Goal: Task Accomplishment & Management: Manage account settings

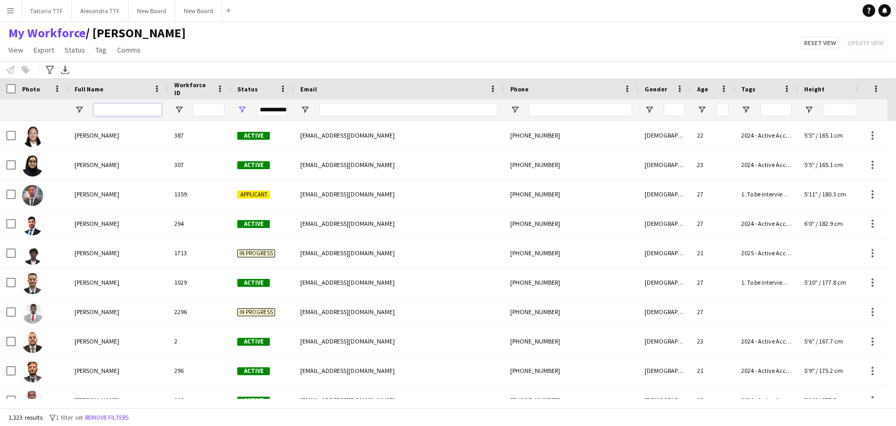
click at [125, 106] on input "Full Name Filter Input" at bounding box center [127, 109] width 68 height 13
paste input "**********"
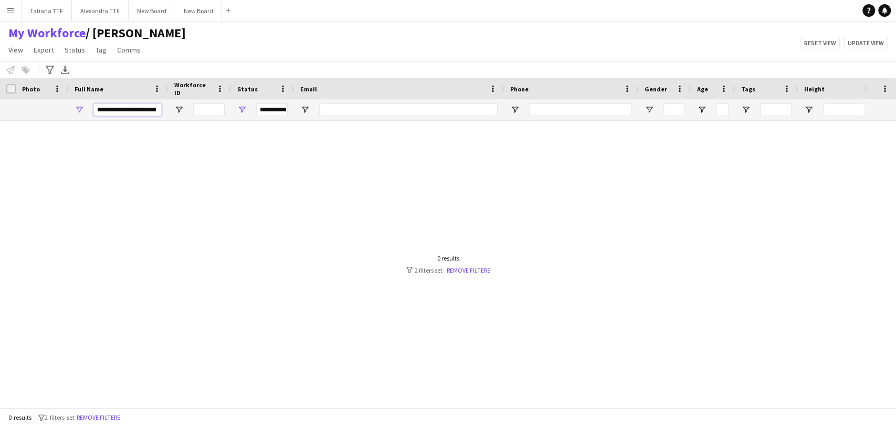
drag, startPoint x: 138, startPoint y: 109, endPoint x: 34, endPoint y: 110, distance: 103.9
click at [34, 110] on div "**********" at bounding box center [556, 109] width 1112 height 21
type input "*******"
drag, startPoint x: 112, startPoint y: 111, endPoint x: 73, endPoint y: 111, distance: 38.3
click at [73, 111] on div "*******" at bounding box center [118, 109] width 100 height 21
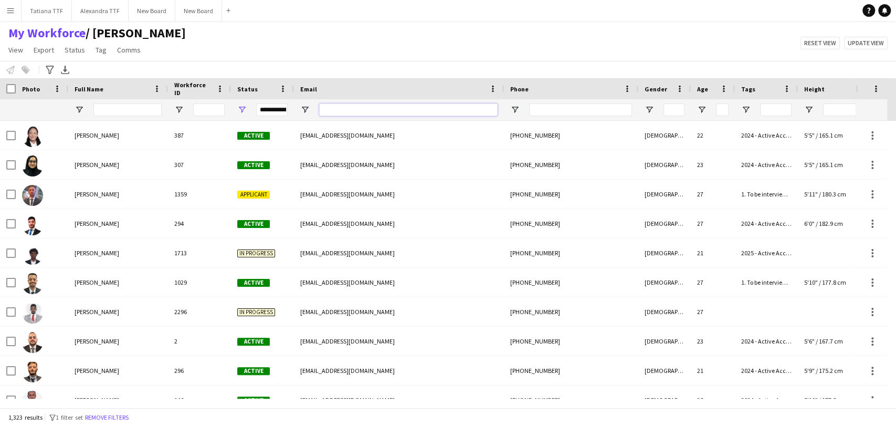
click at [351, 113] on input "Email Filter Input" at bounding box center [408, 109] width 178 height 13
paste input "**********"
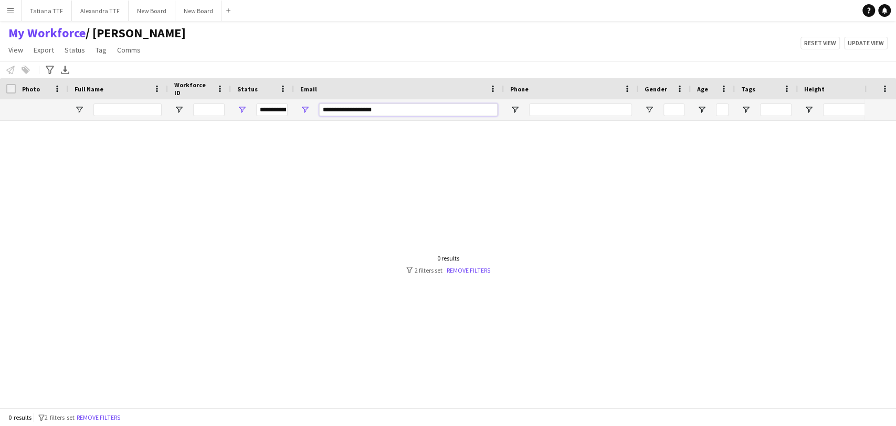
type input "**********"
click at [268, 112] on div "**********" at bounding box center [271, 109] width 31 height 13
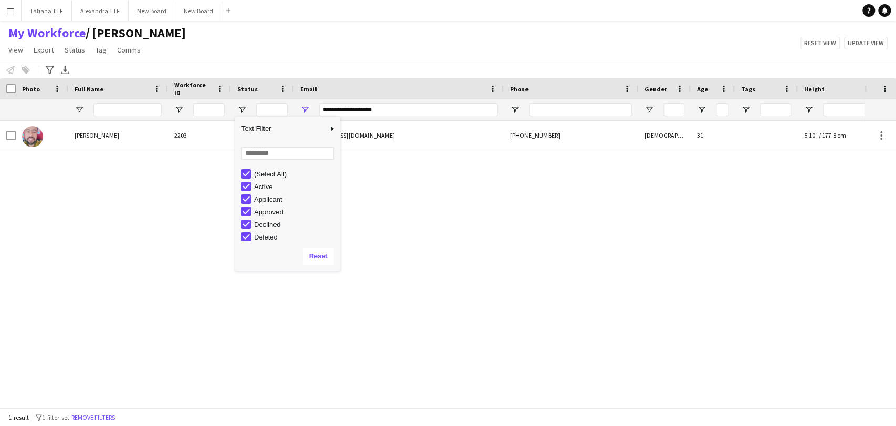
click at [520, 237] on div "Gorashy Mohammed 2203 Suspended sokrgagmg@gmail.com +97466670545 Male 31 5'10" …" at bounding box center [432, 260] width 864 height 278
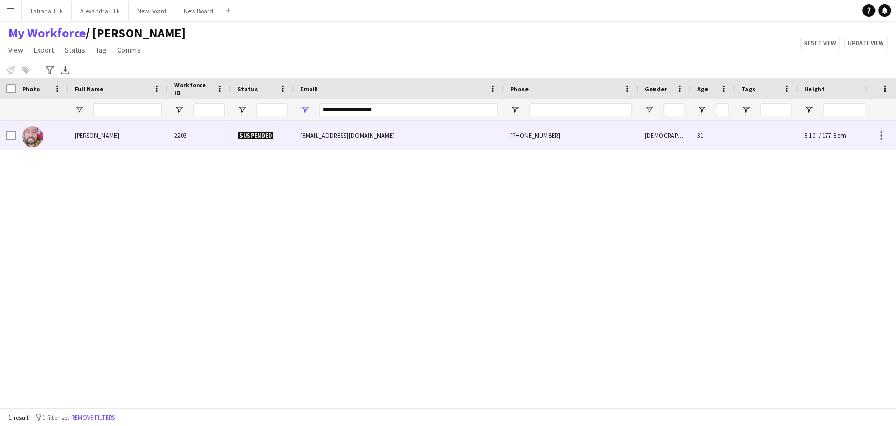
click at [34, 139] on img at bounding box center [32, 136] width 21 height 21
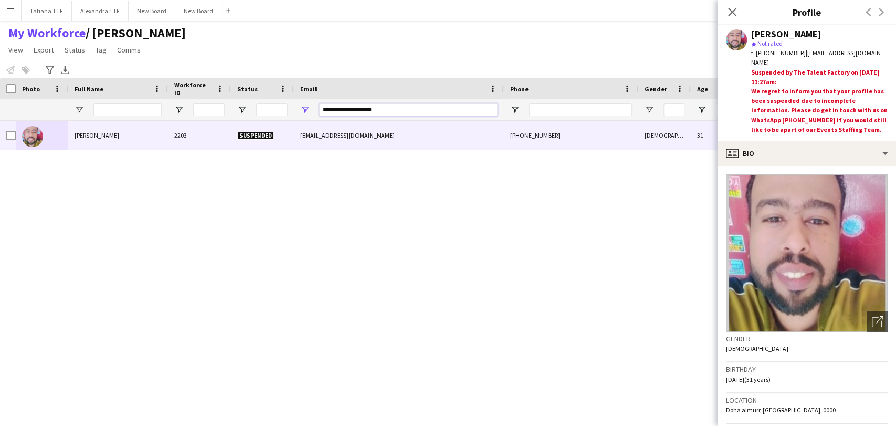
drag, startPoint x: 409, startPoint y: 114, endPoint x: 310, endPoint y: 108, distance: 99.9
click at [310, 108] on div "**********" at bounding box center [399, 109] width 210 height 21
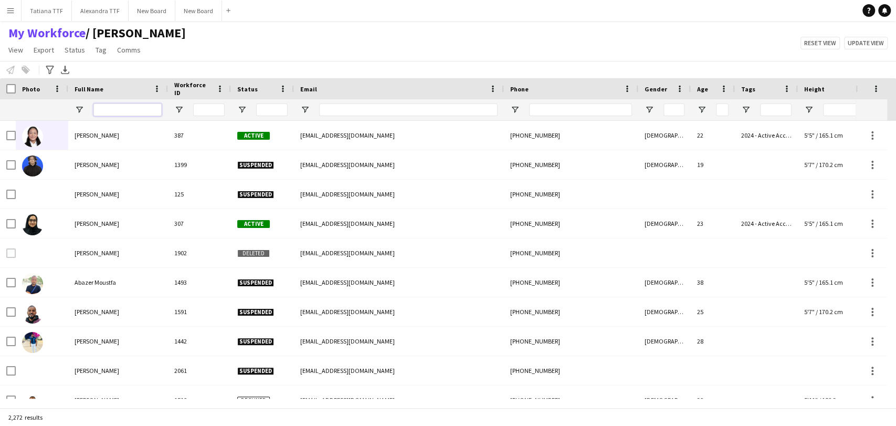
click at [128, 104] on input "Full Name Filter Input" at bounding box center [127, 109] width 68 height 13
paste input "**********"
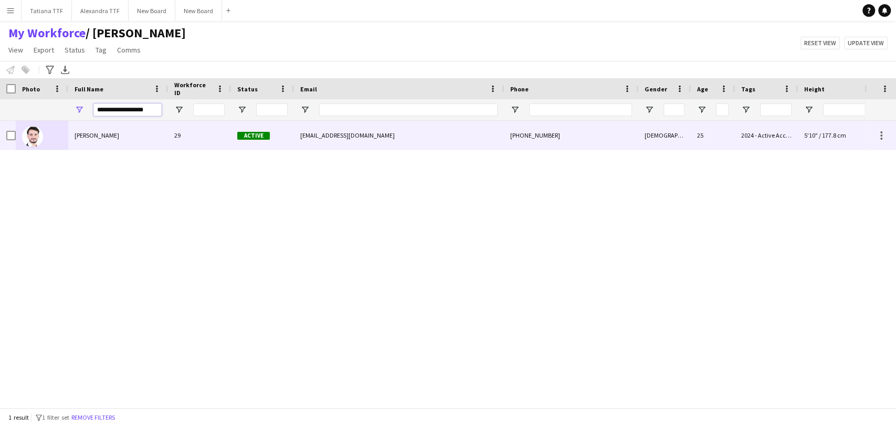
type input "**********"
click at [27, 135] on img at bounding box center [32, 136] width 21 height 21
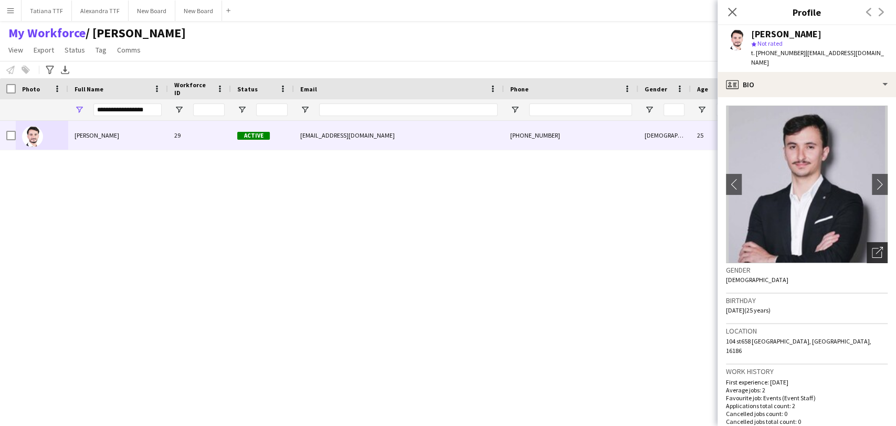
click at [871, 247] on icon "Open photos pop-in" at bounding box center [876, 252] width 11 height 11
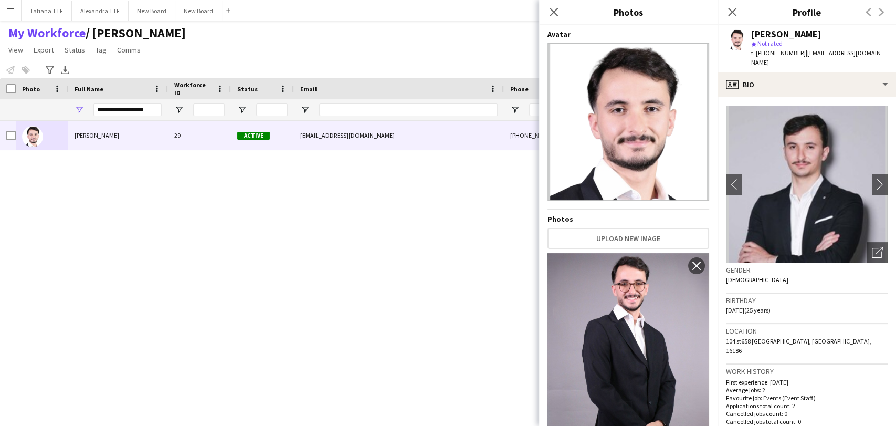
click at [648, 143] on img at bounding box center [628, 121] width 162 height 157
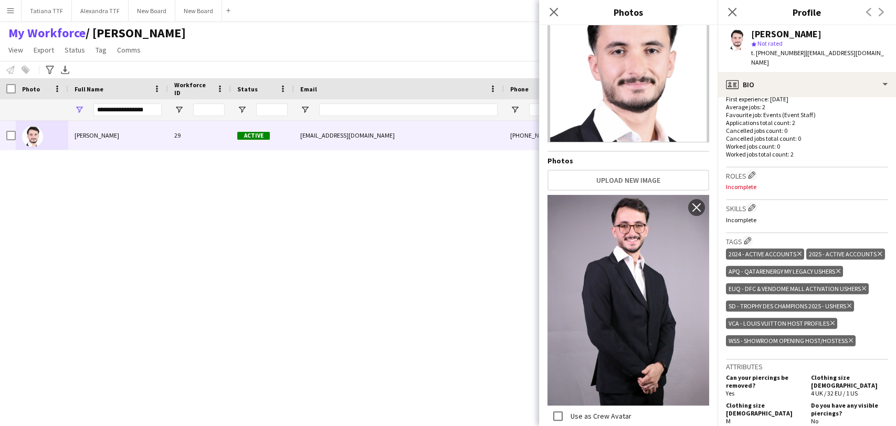
scroll to position [291, 0]
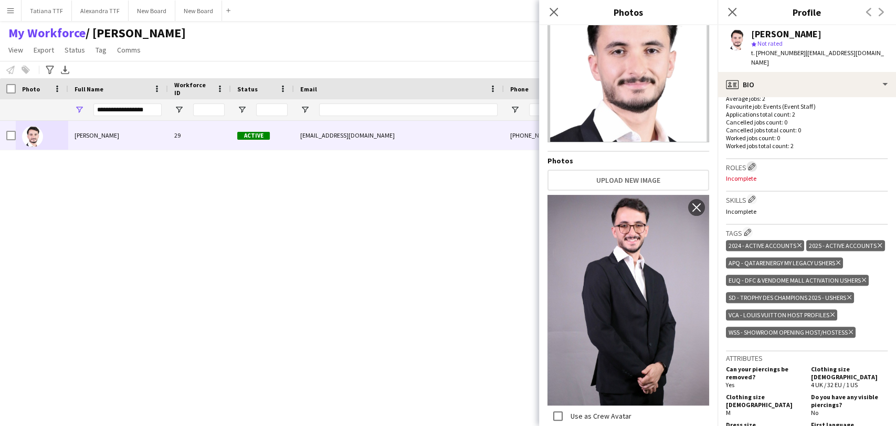
click at [751, 163] on app-icon "Edit crew company roles" at bounding box center [751, 166] width 7 height 7
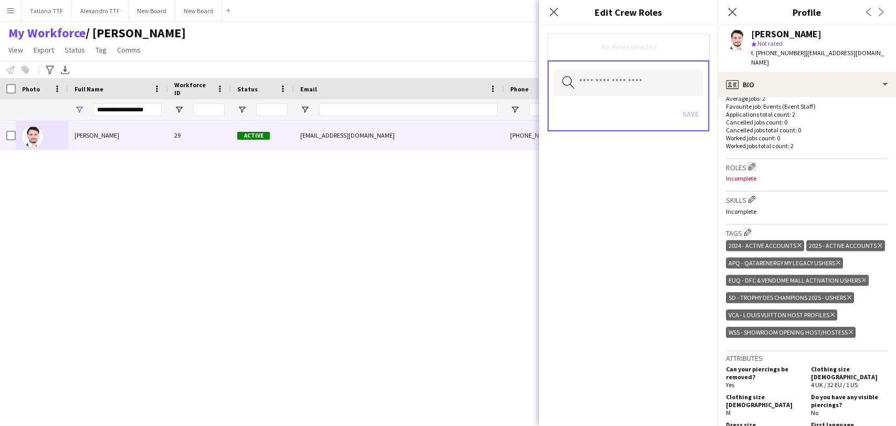
click at [751, 163] on app-icon "Edit crew company roles" at bounding box center [751, 166] width 7 height 7
click at [816, 171] on div "Roles Edit crew company roles Incomplete" at bounding box center [807, 175] width 162 height 33
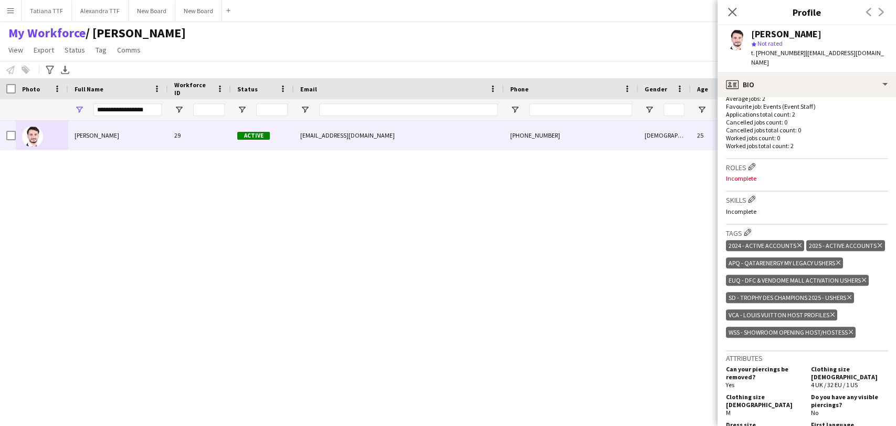
scroll to position [175, 0]
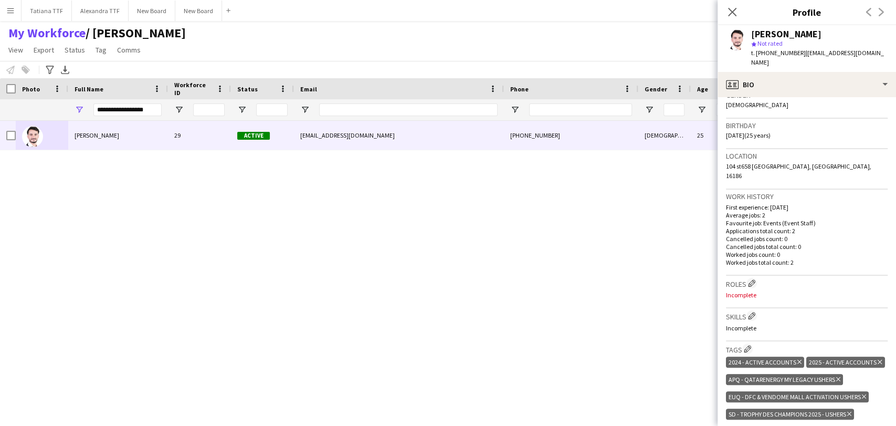
click at [740, 291] on p "Incomplete" at bounding box center [807, 295] width 162 height 8
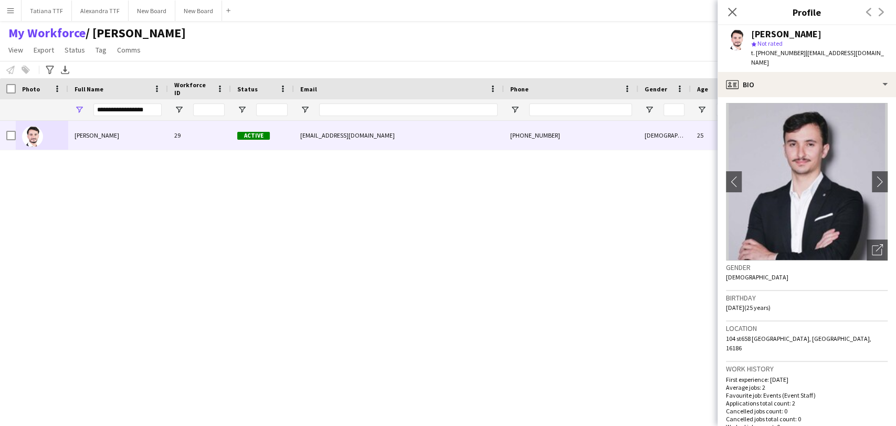
scroll to position [0, 0]
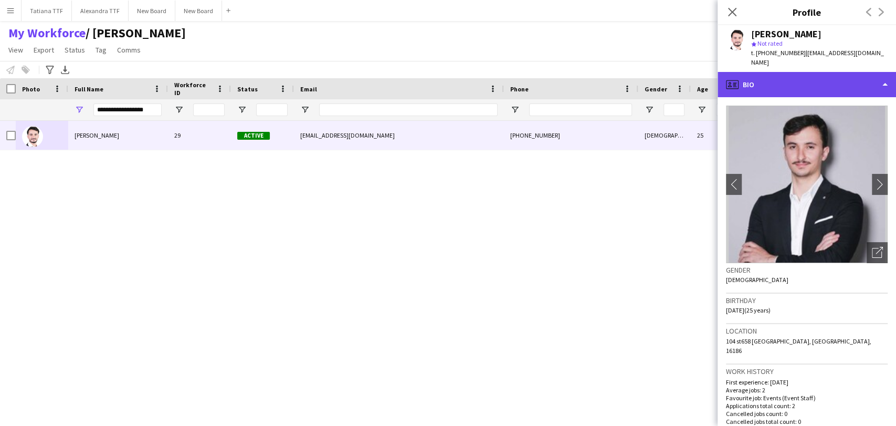
click at [783, 72] on div "profile Bio" at bounding box center [806, 84] width 178 height 25
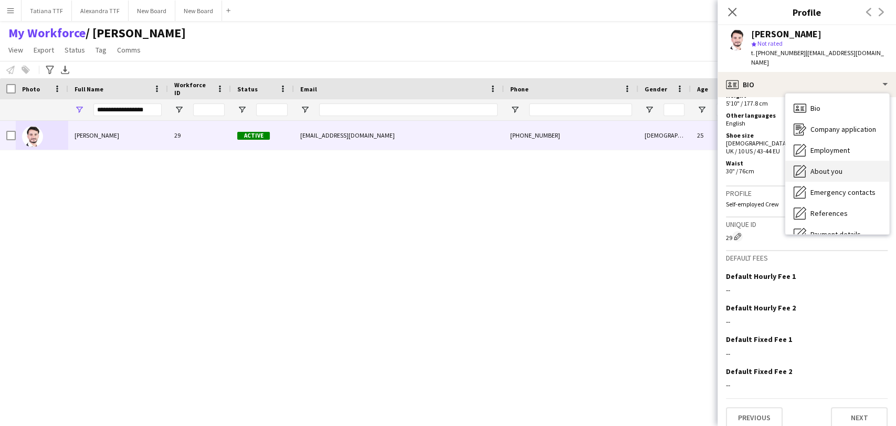
click at [831, 161] on div "About you About you" at bounding box center [837, 171] width 104 height 21
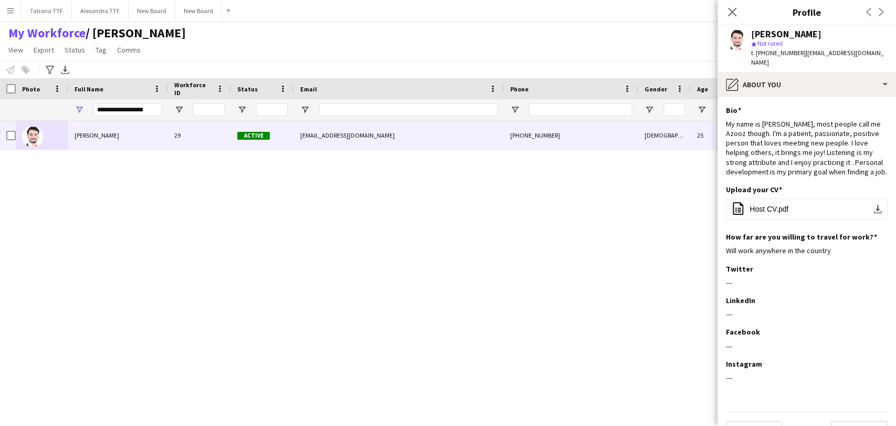
click at [739, 41] on app-user-avatar at bounding box center [736, 39] width 21 height 21
click at [803, 55] on span "| abdulazizkilani123@gmail.com" at bounding box center [817, 57] width 133 height 17
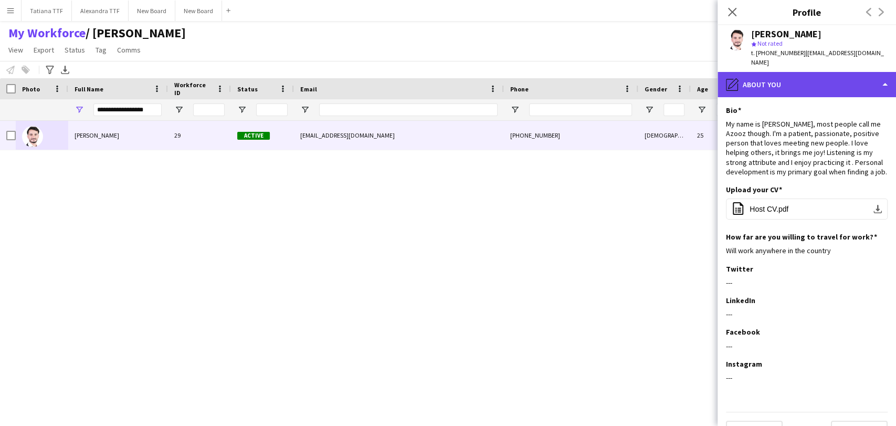
click at [803, 72] on div "pencil4 About you" at bounding box center [806, 84] width 178 height 25
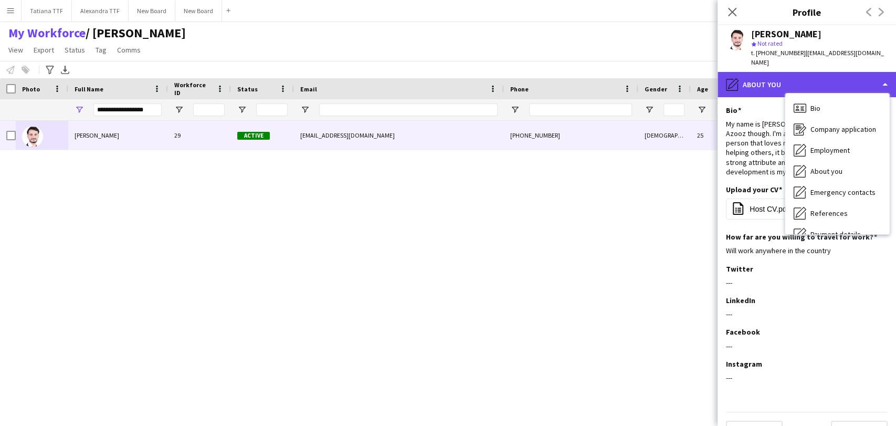
click at [820, 81] on div "pencil4 About you" at bounding box center [806, 84] width 178 height 25
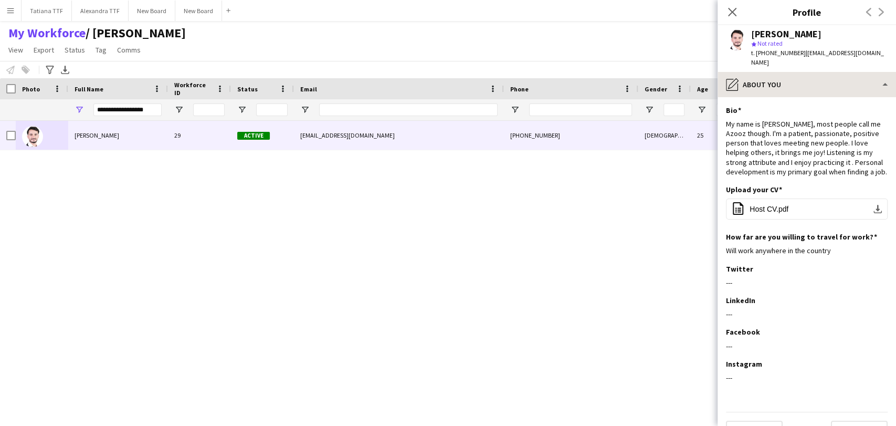
click at [818, 61] on div "Abdulaziz Alkelani star Not rated t. +97466771929 | abdulazizkilani123@gmail.com" at bounding box center [806, 48] width 178 height 47
click at [814, 56] on span "| abdulazizkilani123@gmail.com" at bounding box center [817, 57] width 133 height 17
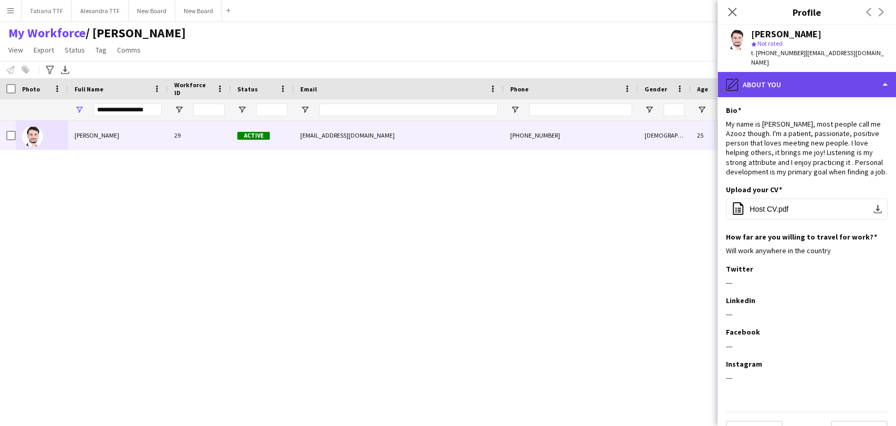
click at [813, 72] on div "pencil4 About you" at bounding box center [806, 84] width 178 height 25
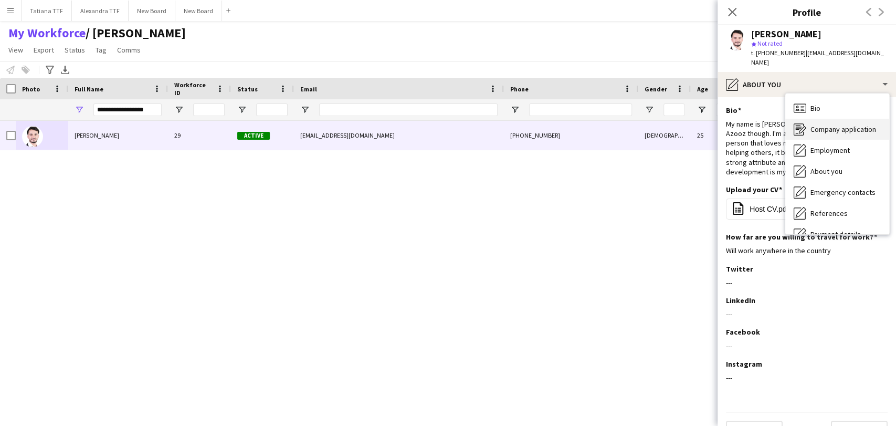
click at [814, 124] on span "Company application" at bounding box center [843, 128] width 66 height 9
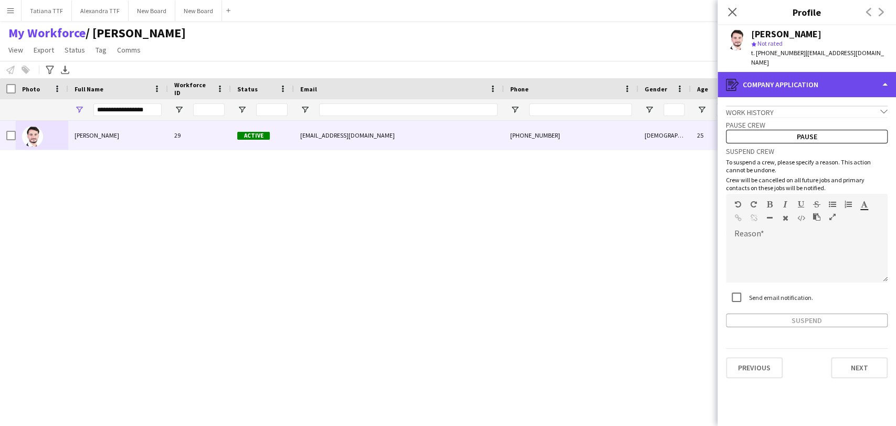
click at [799, 78] on div "register Company application" at bounding box center [806, 84] width 178 height 25
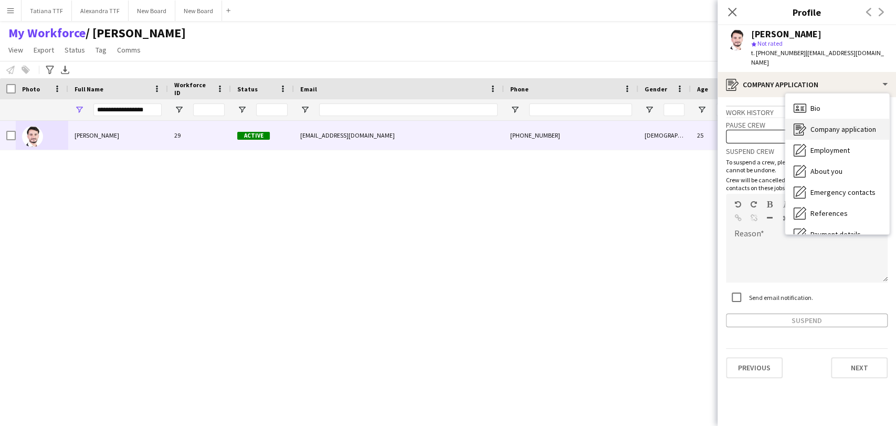
click at [827, 119] on div "Company application Company application" at bounding box center [837, 129] width 104 height 21
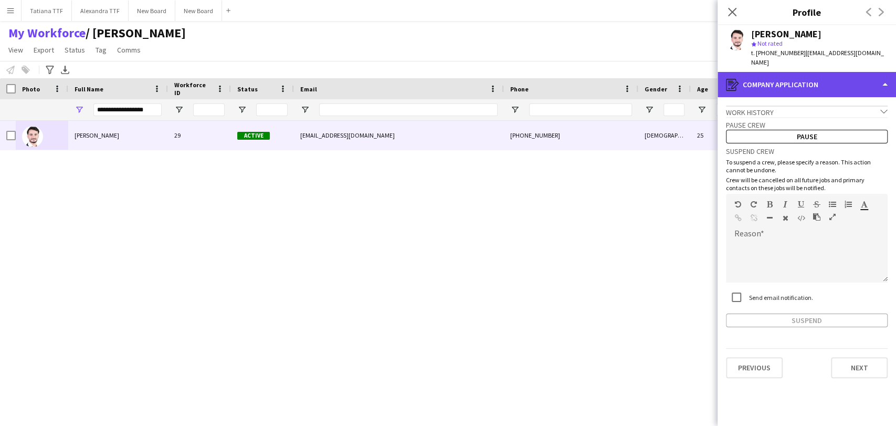
click at [810, 84] on div "register Company application" at bounding box center [806, 84] width 178 height 25
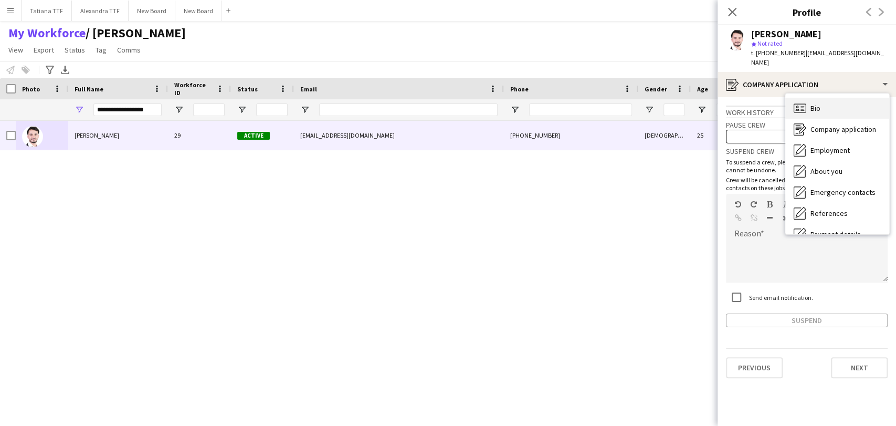
click at [818, 103] on span "Bio" at bounding box center [815, 107] width 10 height 9
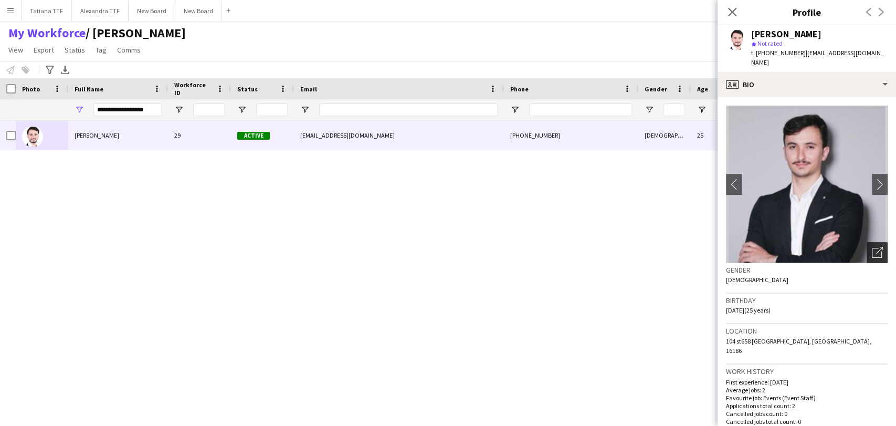
click at [866, 242] on div "Open photos pop-in" at bounding box center [876, 252] width 21 height 21
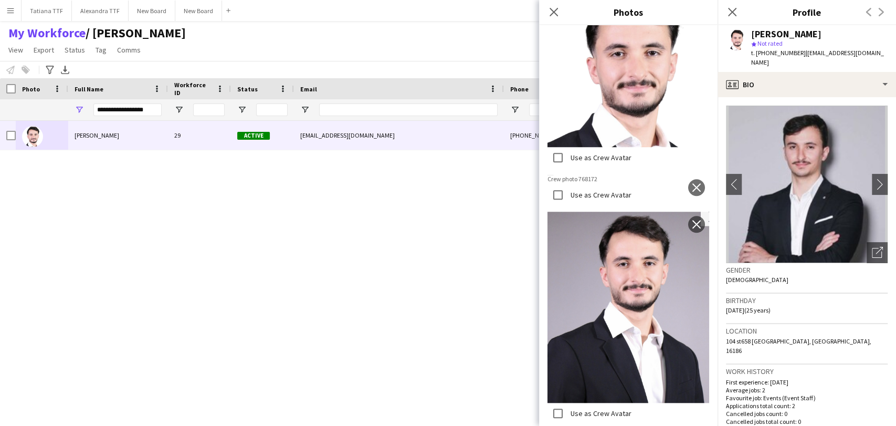
scroll to position [583, 0]
click at [691, 183] on app-icon "close" at bounding box center [696, 187] width 10 height 8
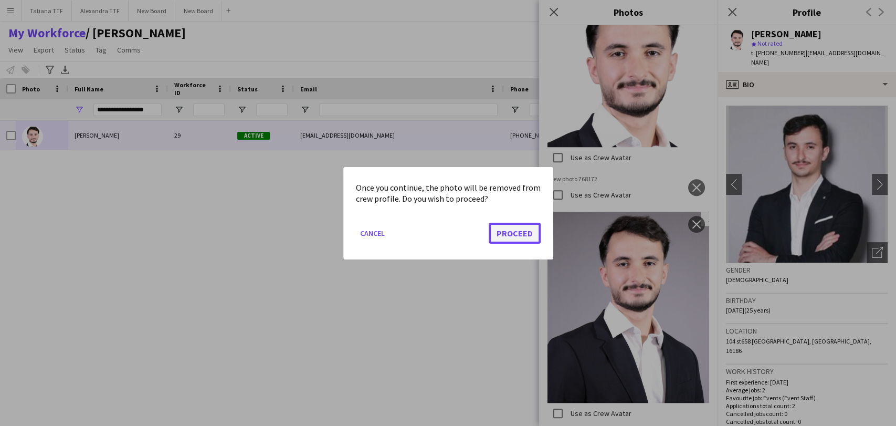
click at [512, 235] on button "Proceed" at bounding box center [514, 232] width 52 height 21
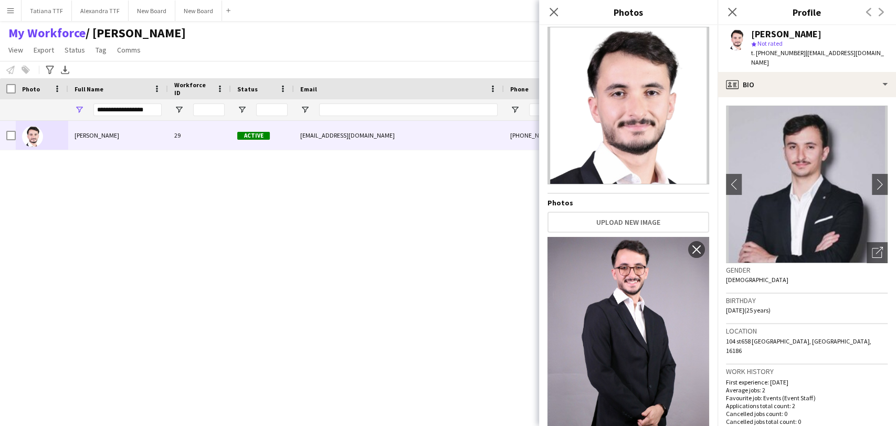
scroll to position [0, 0]
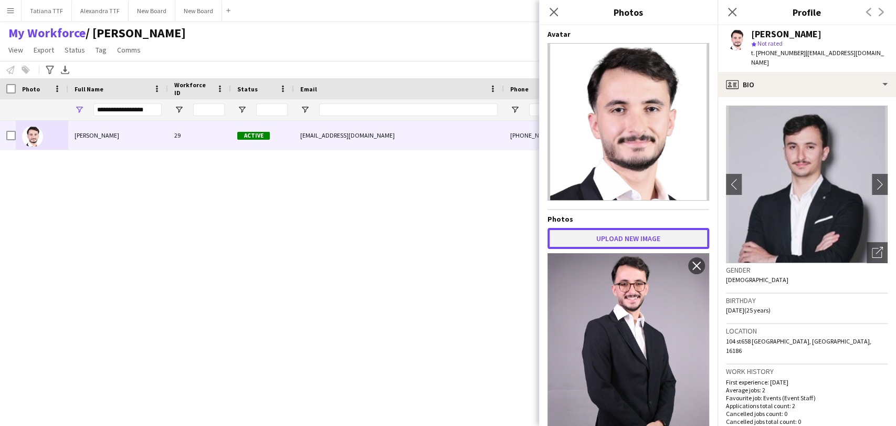
click at [638, 230] on button "Upload new image" at bounding box center [628, 238] width 162 height 21
click at [609, 229] on button "Upload new image" at bounding box center [628, 238] width 162 height 21
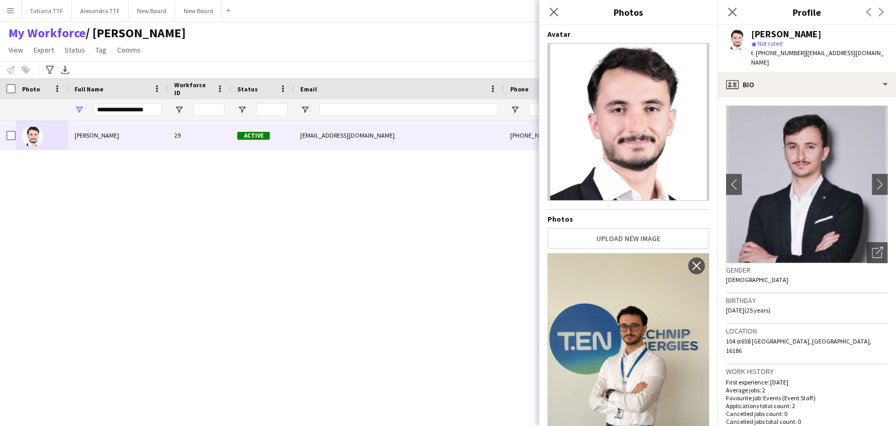
click at [642, 115] on img at bounding box center [628, 121] width 162 height 157
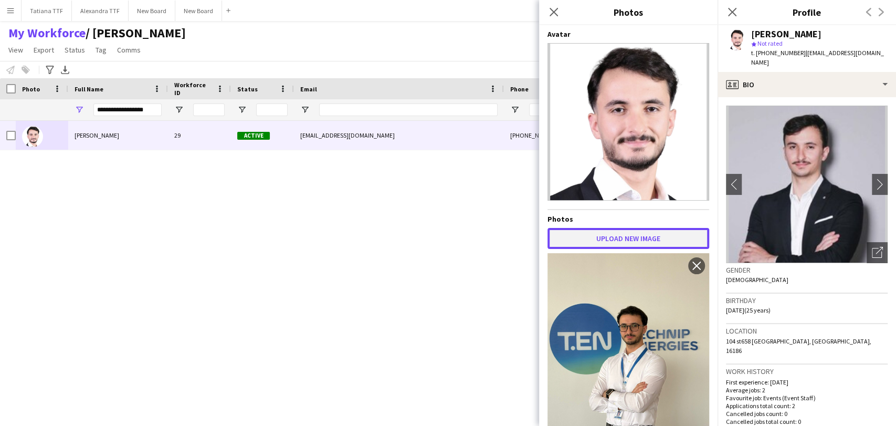
click at [612, 232] on button "Upload new image" at bounding box center [628, 238] width 162 height 21
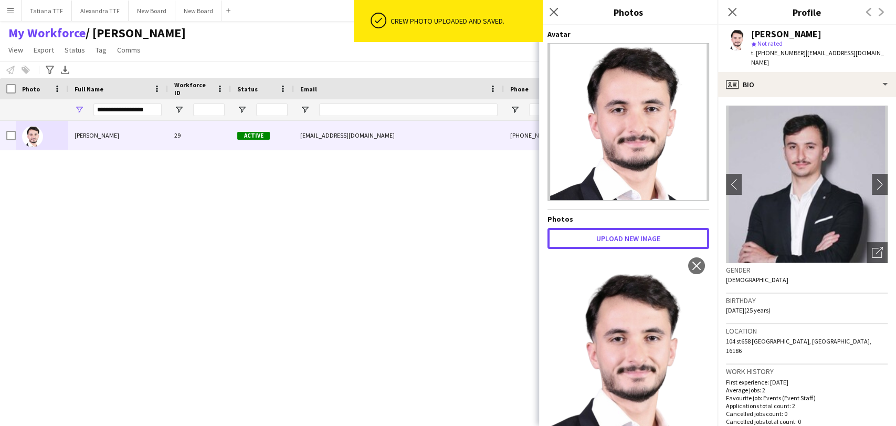
scroll to position [58, 0]
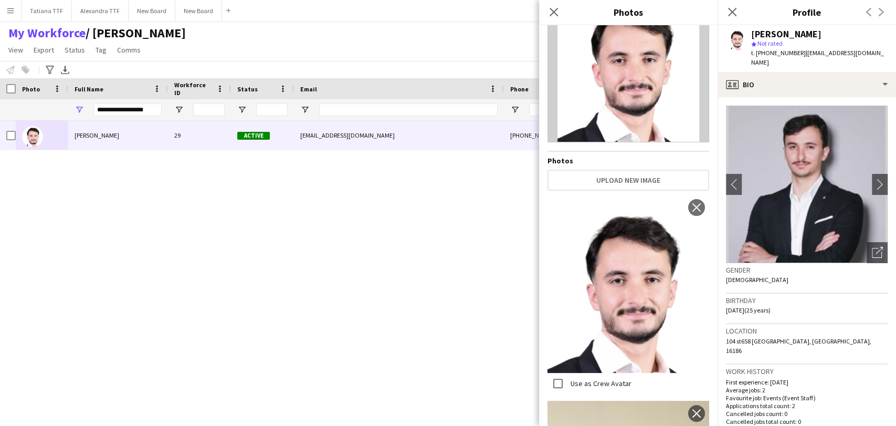
click at [605, 101] on img at bounding box center [628, 63] width 162 height 157
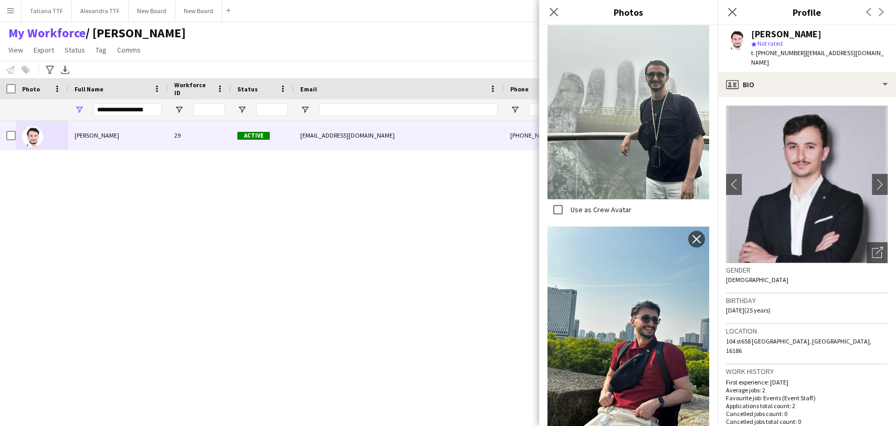
scroll to position [758, 0]
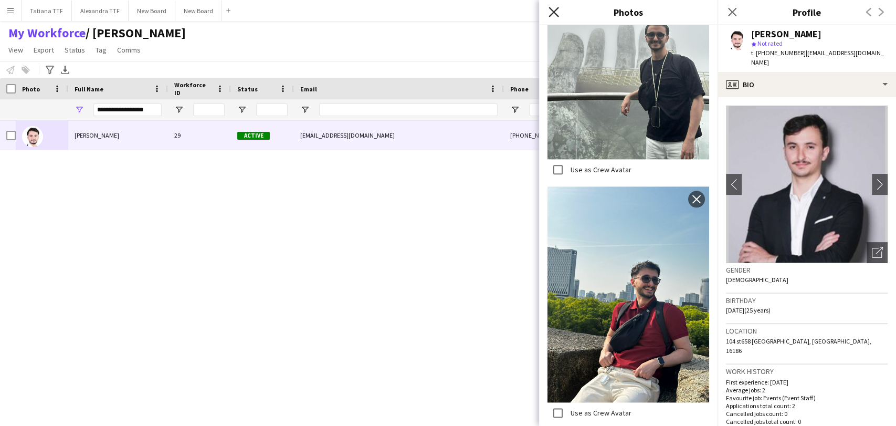
click at [554, 9] on icon "Close pop-in" at bounding box center [553, 12] width 10 height 10
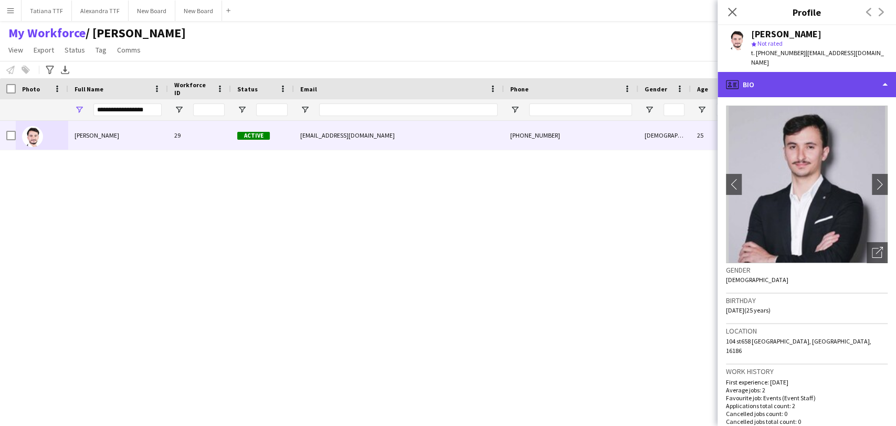
click at [783, 73] on div "profile Bio" at bounding box center [806, 84] width 178 height 25
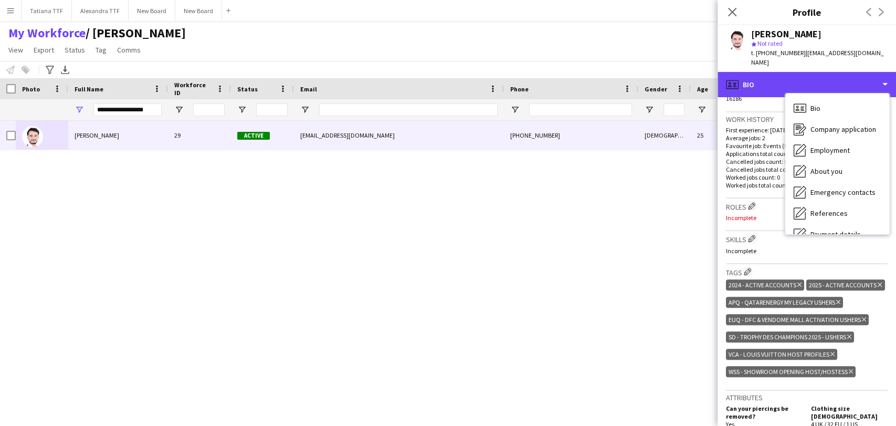
scroll to position [233, 0]
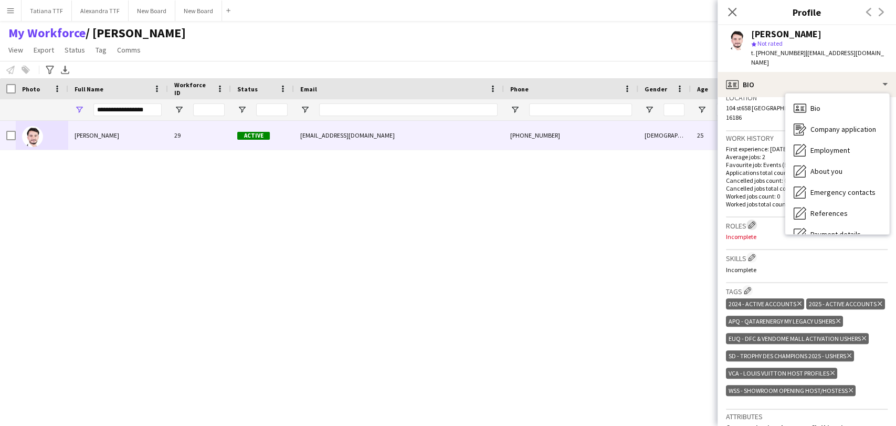
click at [753, 221] on app-icon "Edit crew company roles" at bounding box center [751, 224] width 7 height 7
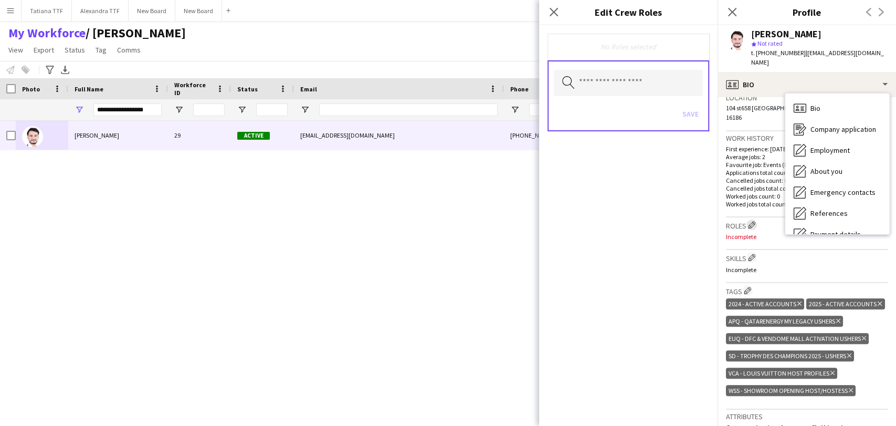
click at [753, 221] on app-icon "Edit crew company roles" at bounding box center [751, 224] width 7 height 7
click at [767, 217] on div "Roles Edit crew company roles Incomplete" at bounding box center [807, 233] width 162 height 33
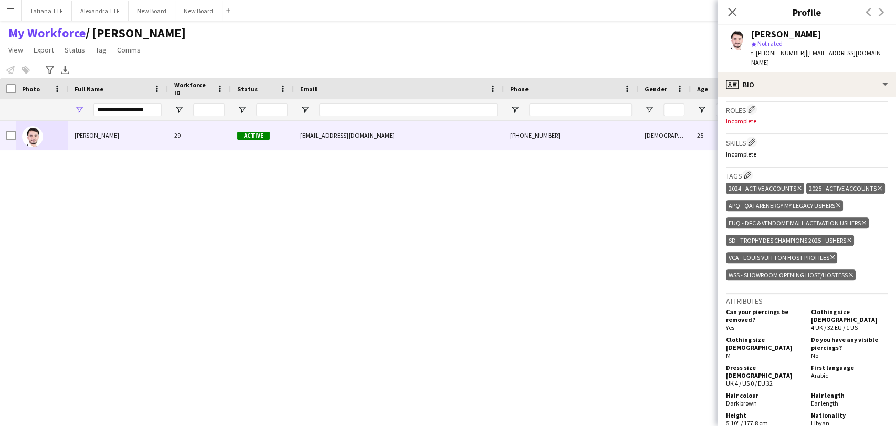
scroll to position [349, 0]
click at [754, 137] on app-icon "Edit crew company skills" at bounding box center [751, 140] width 7 height 7
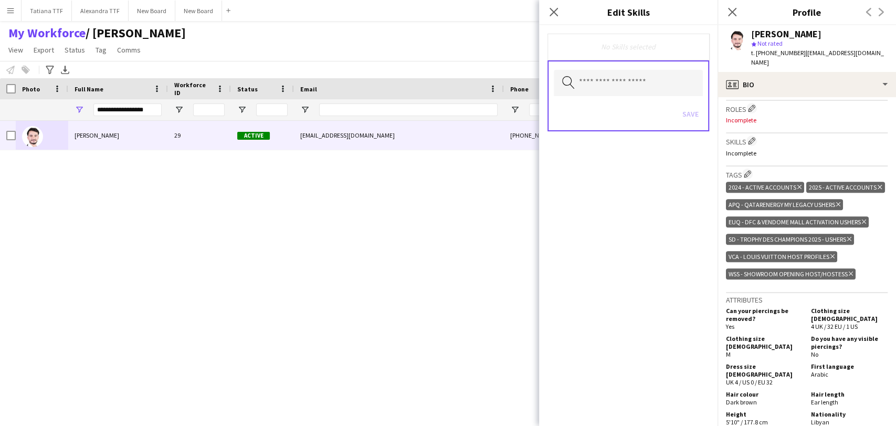
click at [780, 135] on h3 "Skills Edit crew company skills" at bounding box center [807, 140] width 162 height 11
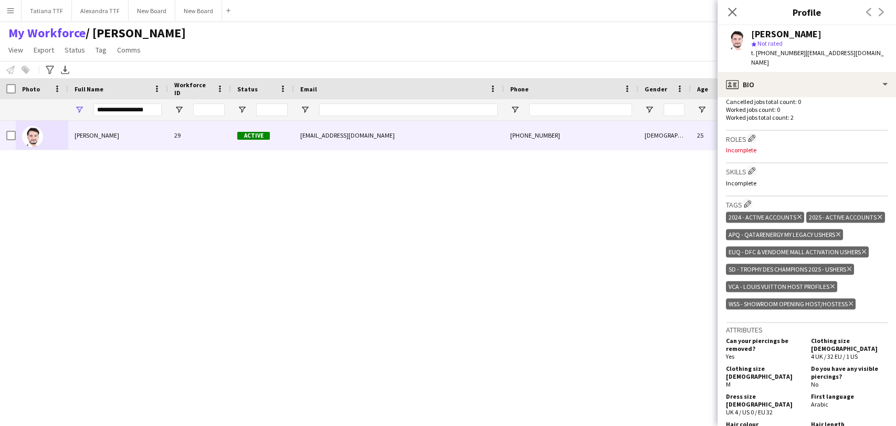
scroll to position [291, 0]
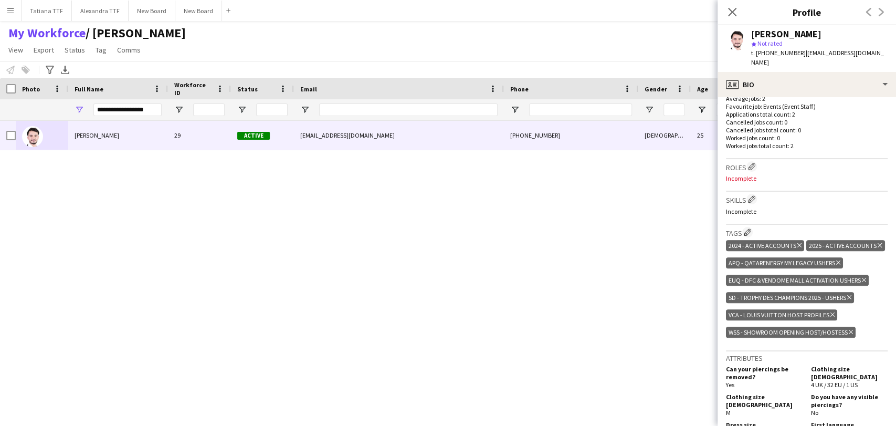
click at [742, 161] on h3 "Roles Edit crew company roles" at bounding box center [807, 166] width 162 height 11
click at [751, 163] on app-icon "Edit crew company roles" at bounding box center [751, 166] width 7 height 7
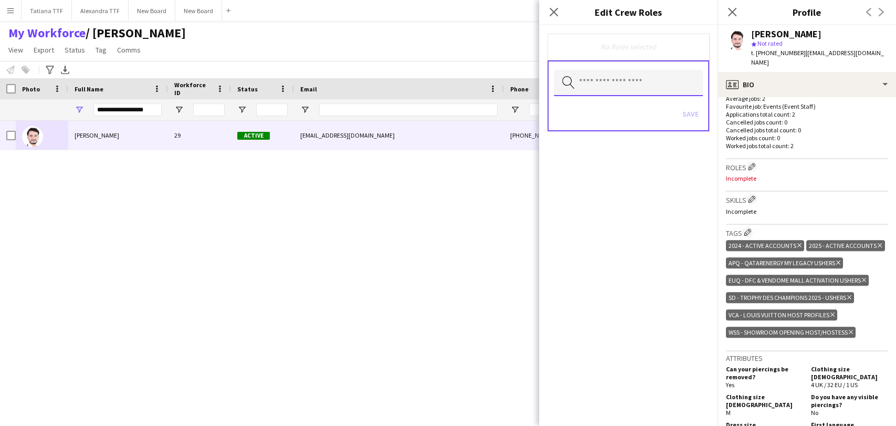
click at [633, 83] on input "text" at bounding box center [628, 83] width 149 height 26
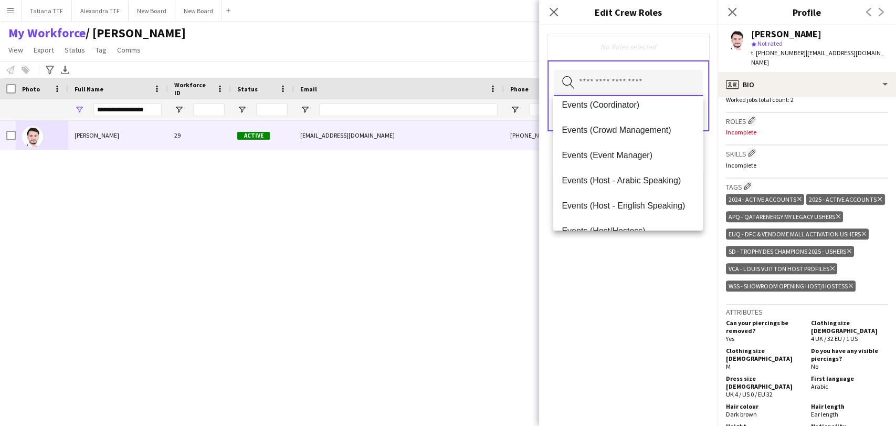
scroll to position [408, 0]
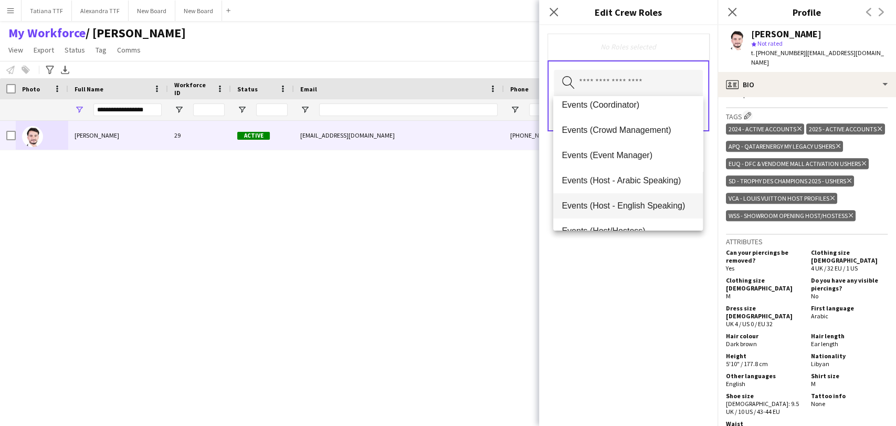
click at [624, 207] on span "Events (Host - English Speaking)" at bounding box center [627, 205] width 132 height 10
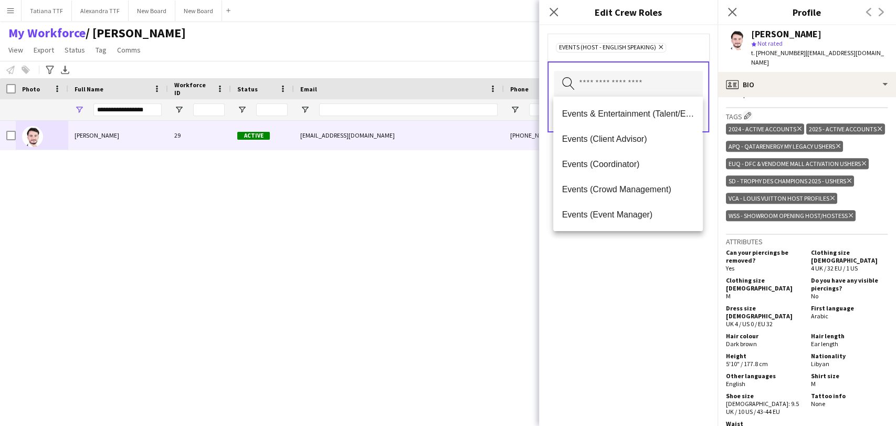
click at [643, 255] on div "Events (Host - English Speaking) Remove Search by role type Save" at bounding box center [628, 225] width 178 height 400
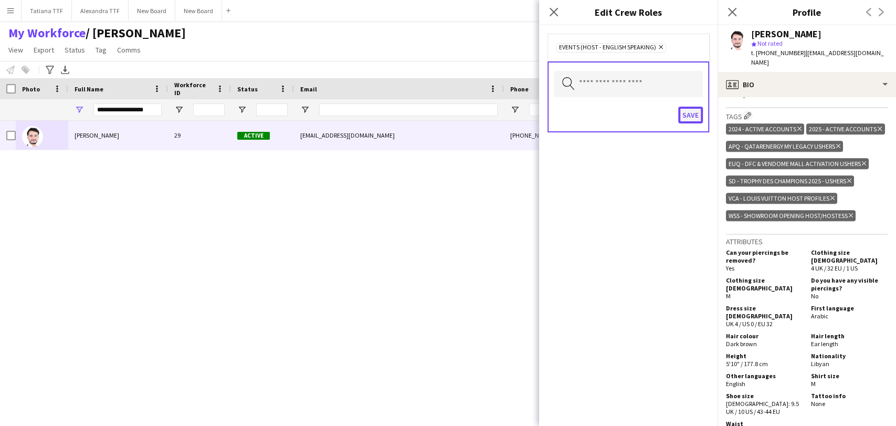
click at [695, 113] on button "Save" at bounding box center [690, 115] width 25 height 17
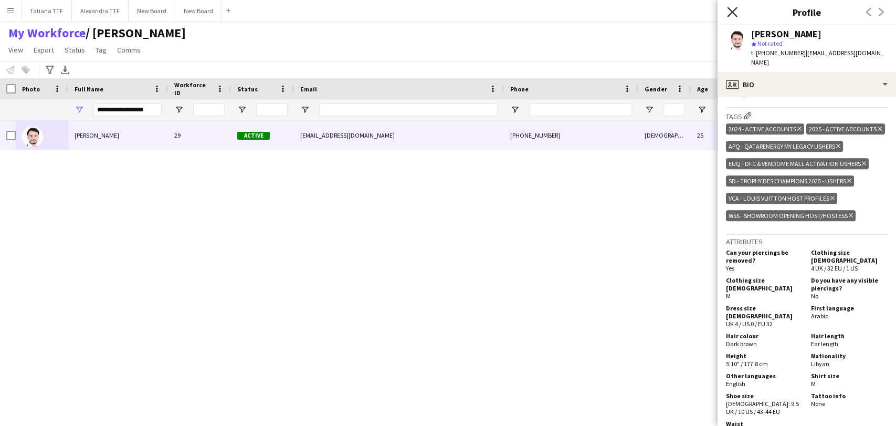
click at [737, 16] on icon "Close pop-in" at bounding box center [732, 12] width 10 height 10
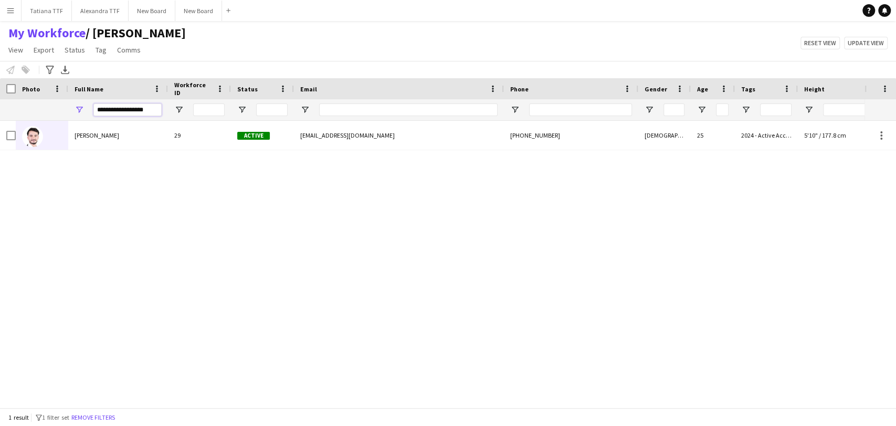
click at [147, 110] on input "**********" at bounding box center [127, 109] width 68 height 13
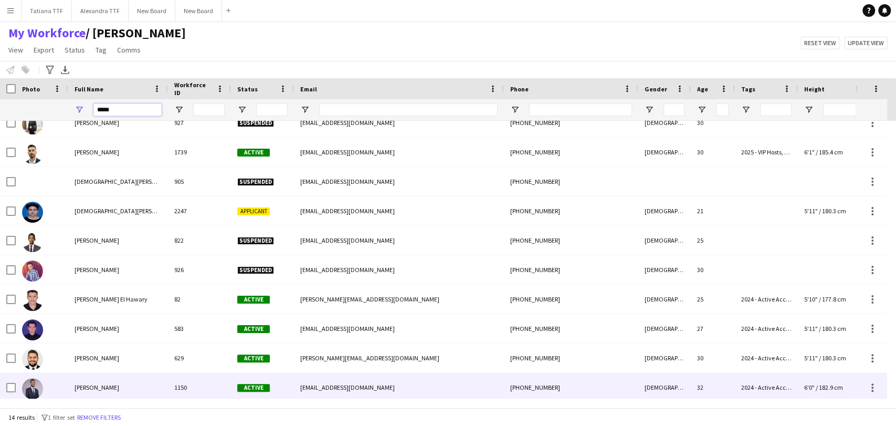
scroll to position [116, 0]
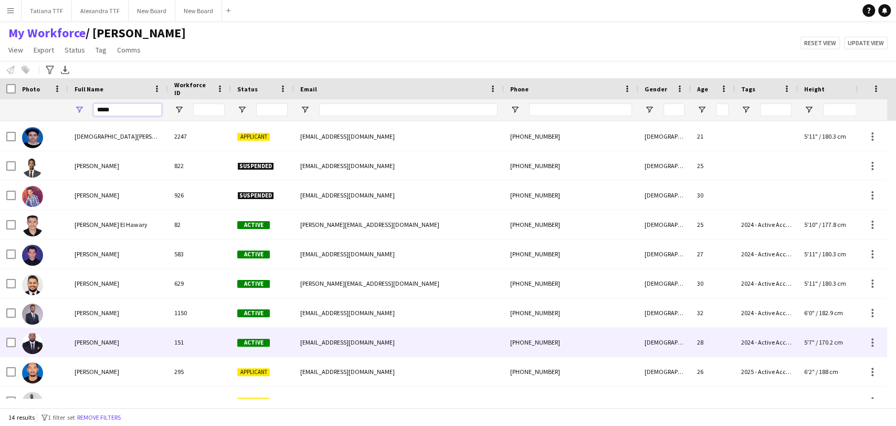
type input "*****"
click at [76, 345] on span "Osama Os" at bounding box center [97, 342] width 45 height 8
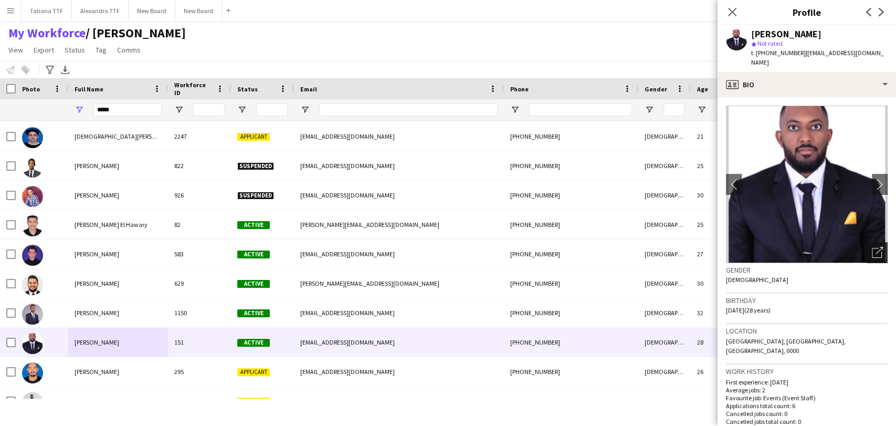
click at [871, 247] on icon "Open photos pop-in" at bounding box center [876, 252] width 11 height 11
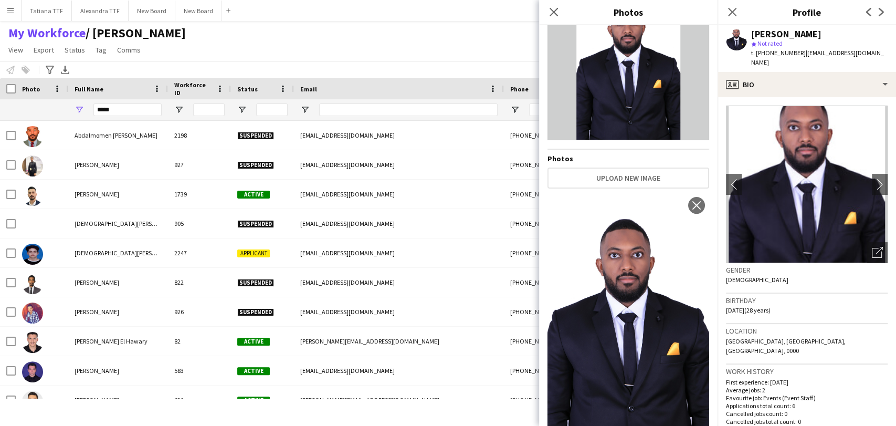
scroll to position [0, 0]
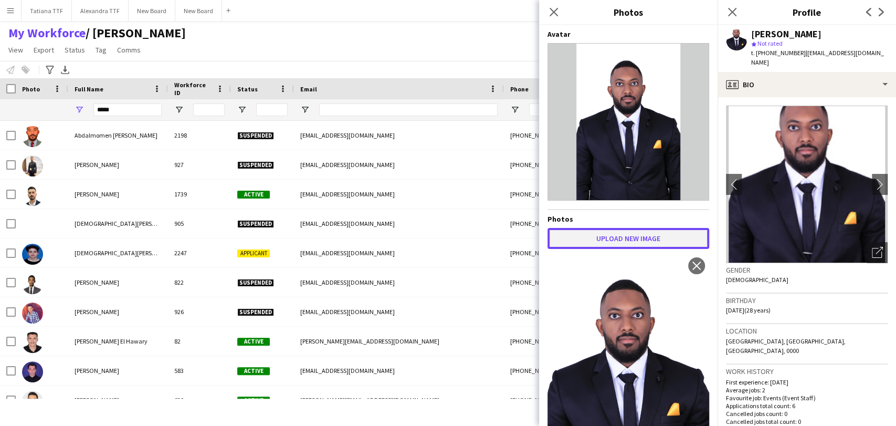
click at [618, 239] on button "Upload new image" at bounding box center [628, 238] width 162 height 21
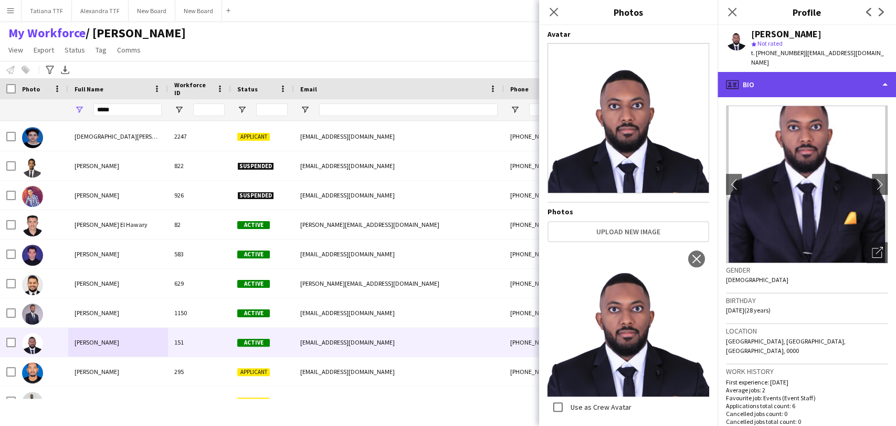
click at [775, 72] on div "profile Bio" at bounding box center [806, 84] width 178 height 25
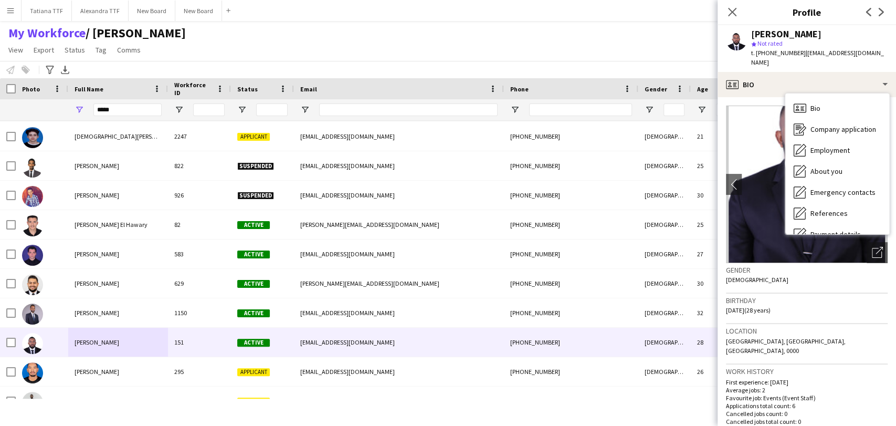
click at [660, 39] on div "My Workforce / TATIANA View Views Default view Alexandra View April Live Force …" at bounding box center [448, 43] width 896 height 36
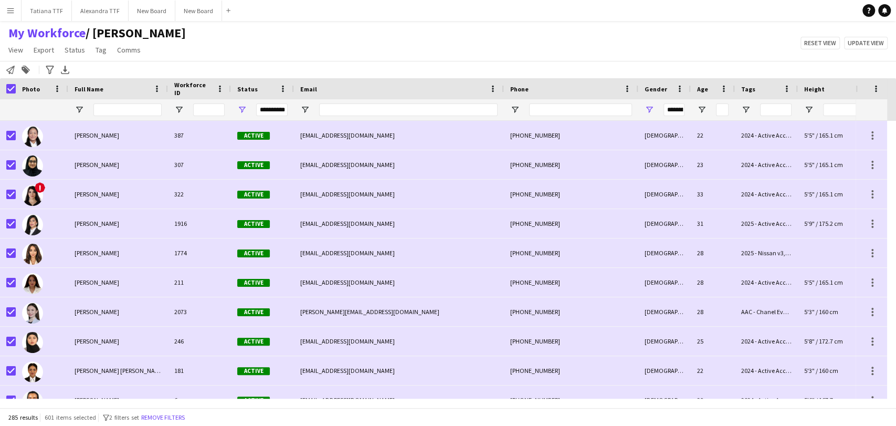
click at [210, 51] on div "My Workforce / [PERSON_NAME] View Views Default view [PERSON_NAME] View April L…" at bounding box center [448, 43] width 896 height 36
click at [94, 72] on div "Notify workforce Add to tag Search tags magnifier Add tag Advanced filters Adva…" at bounding box center [448, 69] width 896 height 17
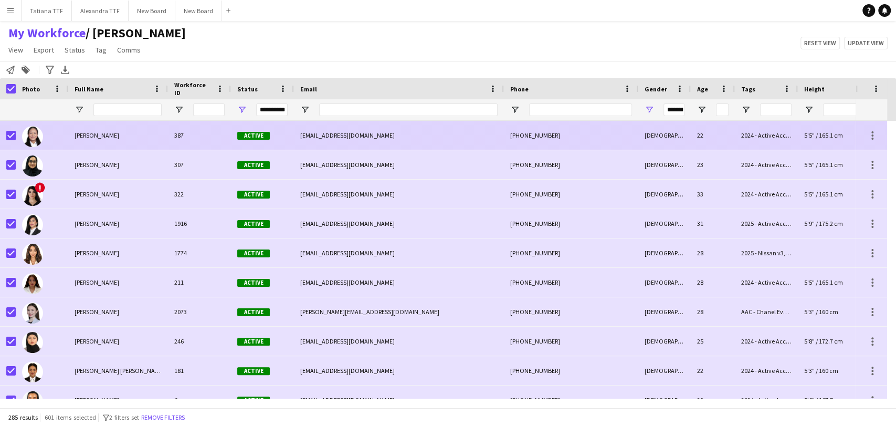
click at [97, 130] on div "[PERSON_NAME]" at bounding box center [118, 135] width 100 height 29
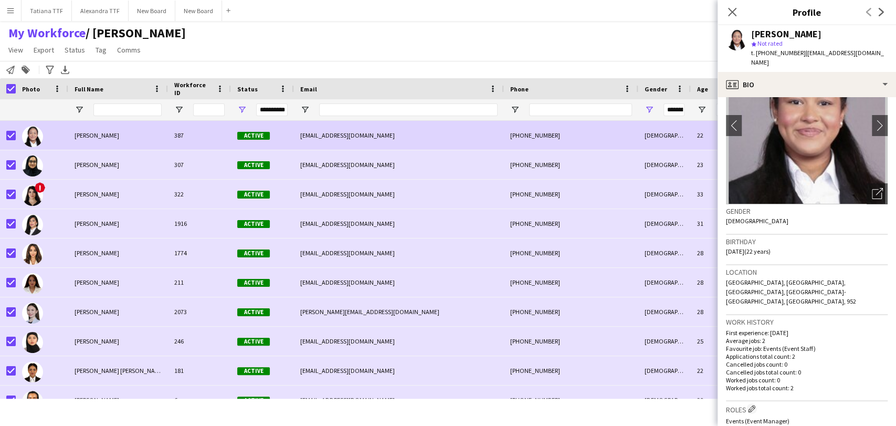
scroll to position [175, 0]
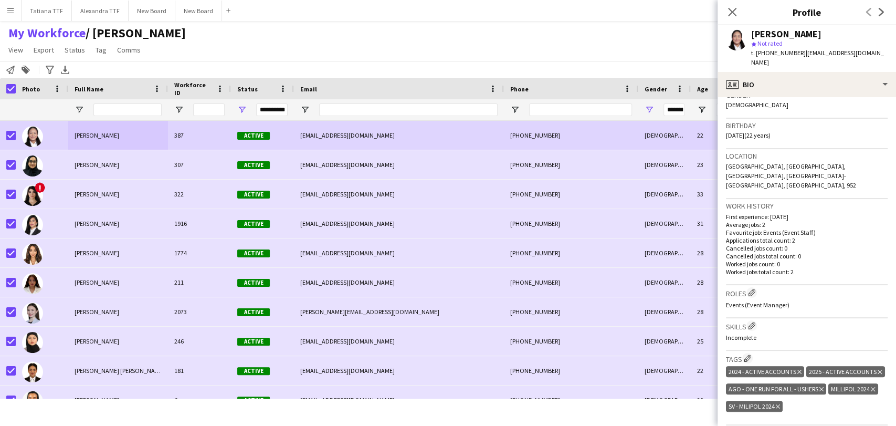
click at [789, 301] on div "Events (Event Manager)" at bounding box center [807, 305] width 162 height 8
click at [771, 287] on h3 "Roles Edit crew company roles" at bounding box center [807, 292] width 162 height 11
click at [738, 287] on h3 "Roles Edit crew company roles" at bounding box center [807, 292] width 162 height 11
click at [752, 289] on app-icon "Edit crew company roles" at bounding box center [751, 292] width 7 height 7
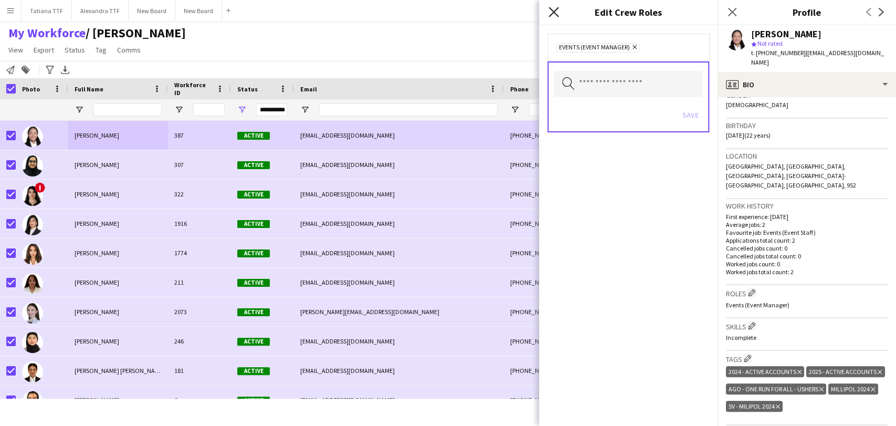
click at [553, 12] on icon at bounding box center [553, 12] width 10 height 10
